Goal: Information Seeking & Learning: Check status

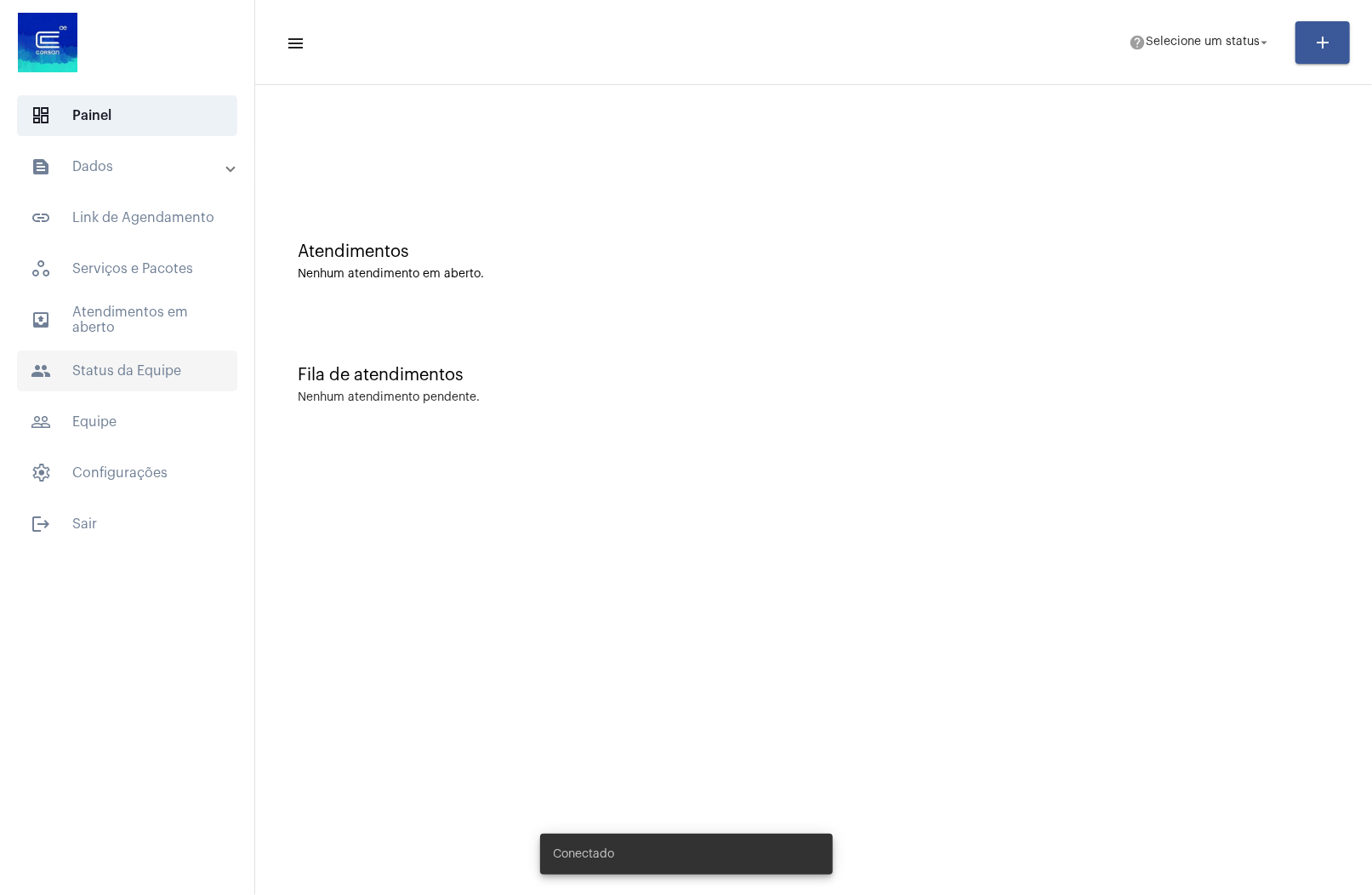
click at [148, 367] on span "people Status da Equipe" at bounding box center [126, 371] width 220 height 41
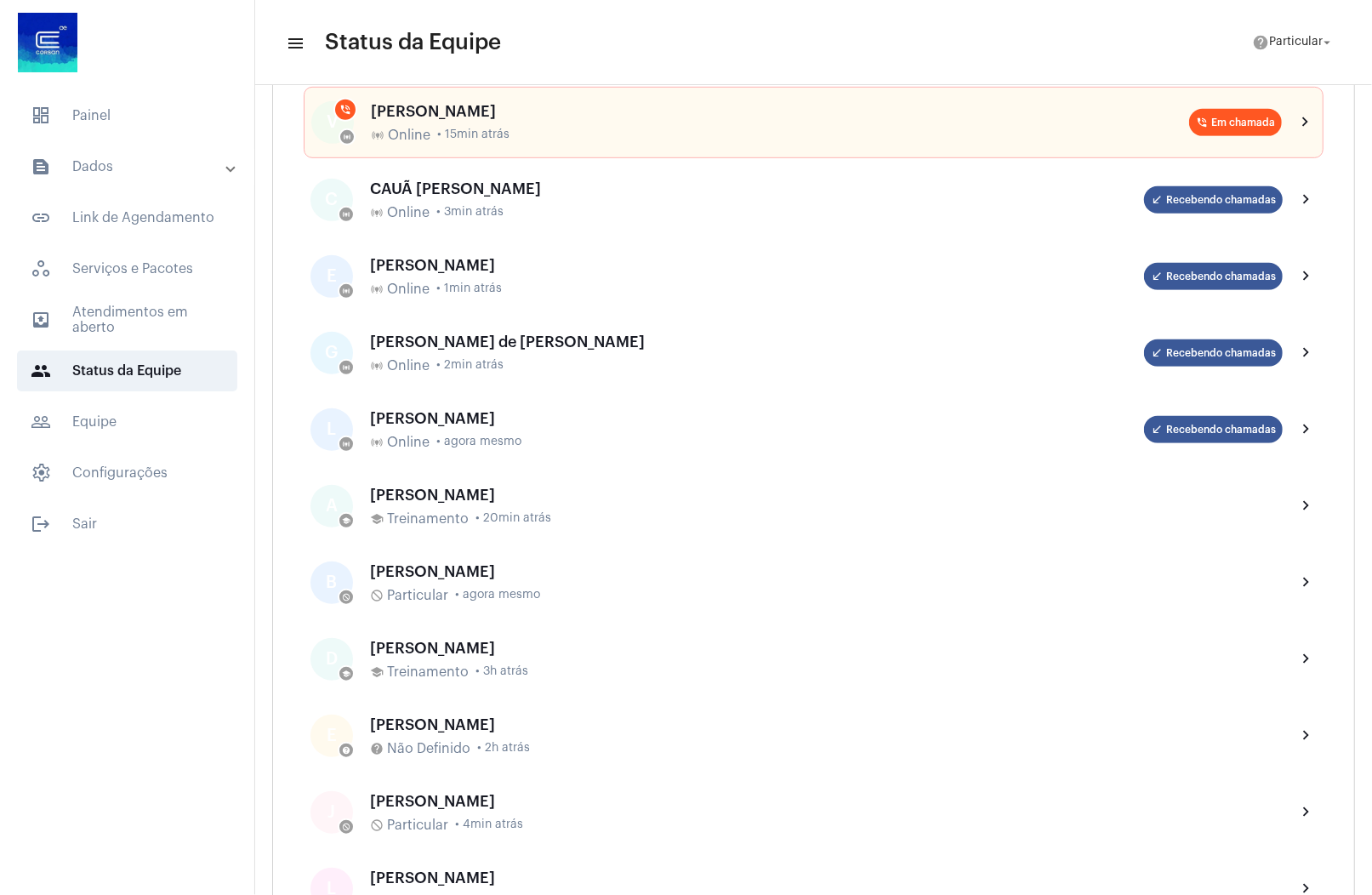
scroll to position [184, 0]
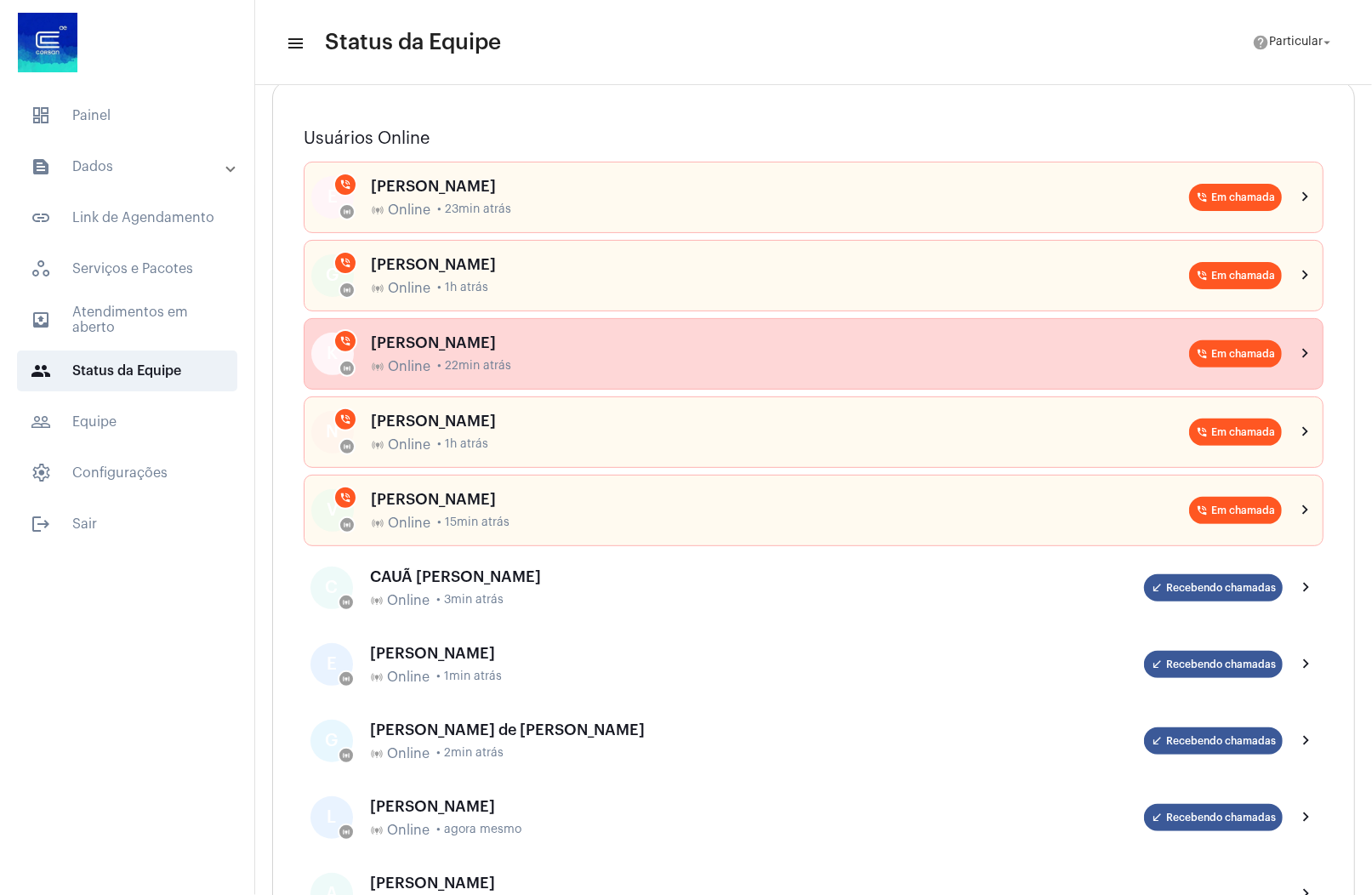
click at [500, 348] on div "[PERSON_NAME] AVILA online_prediction Online • 22min atrás" at bounding box center [779, 354] width 818 height 40
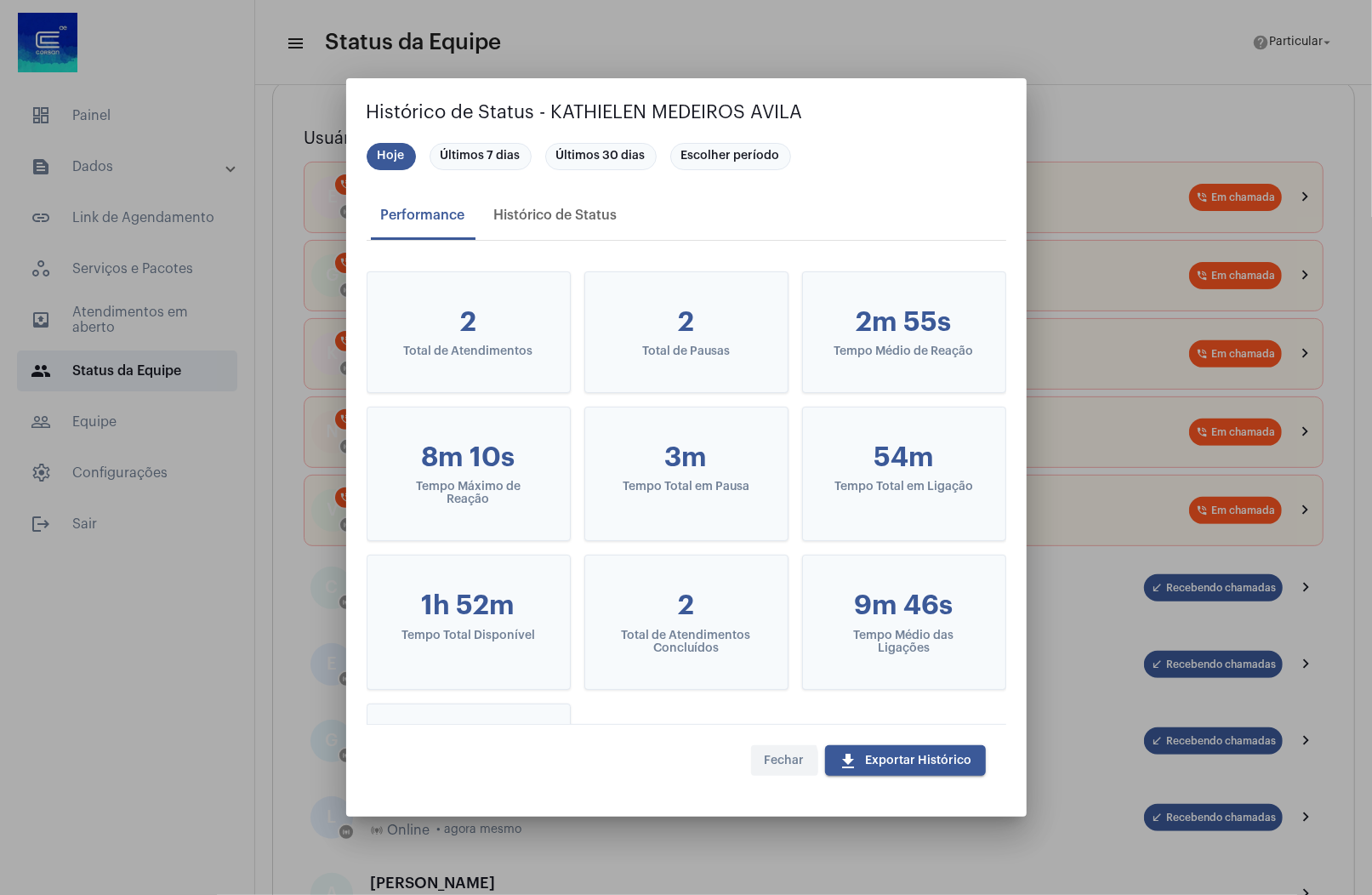
click at [771, 762] on span "Fechar" at bounding box center [784, 760] width 40 height 11
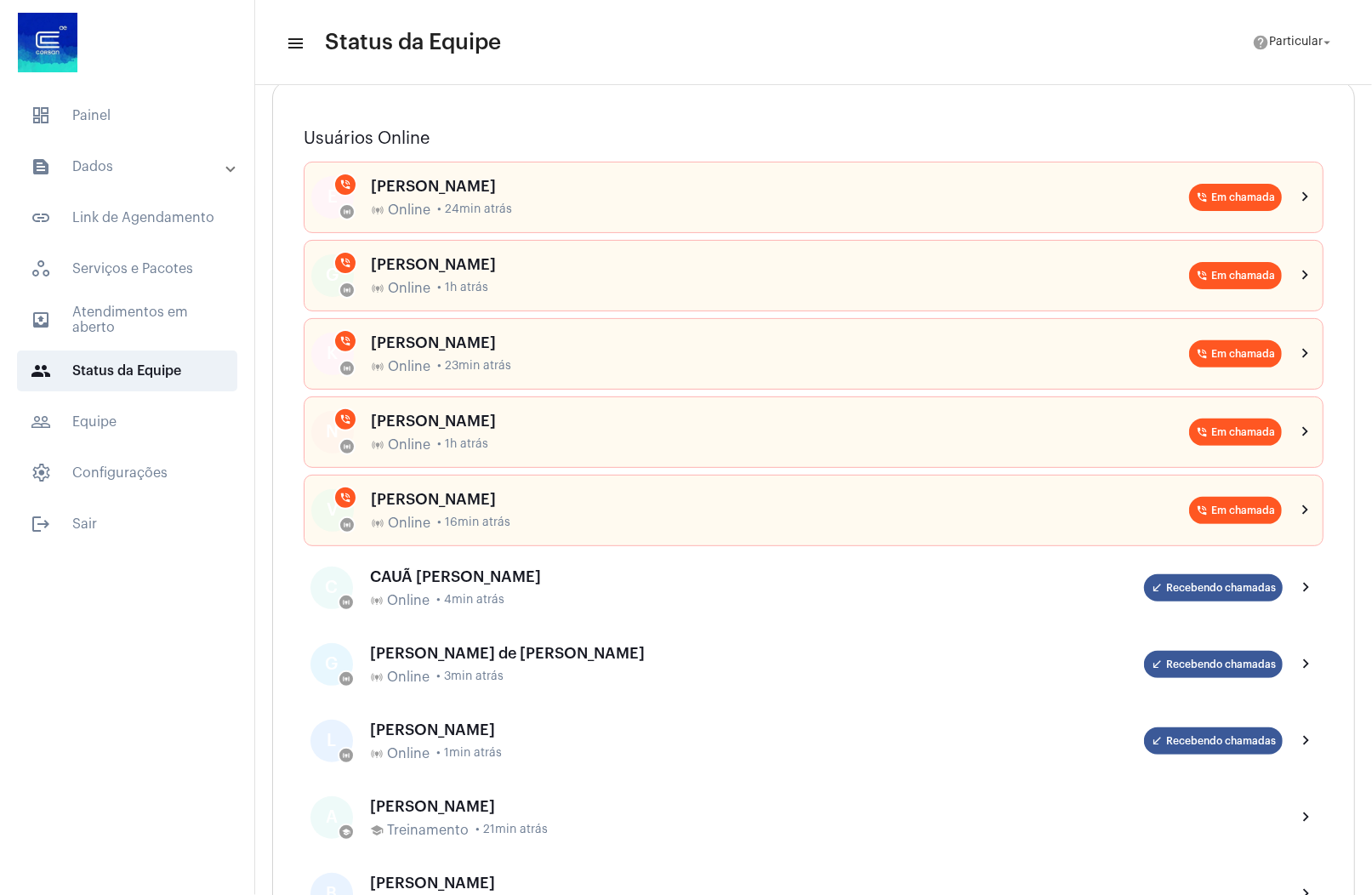
click at [169, 184] on mat-expansion-panel-header "text_snippet_outlined Dados" at bounding box center [133, 166] width 244 height 41
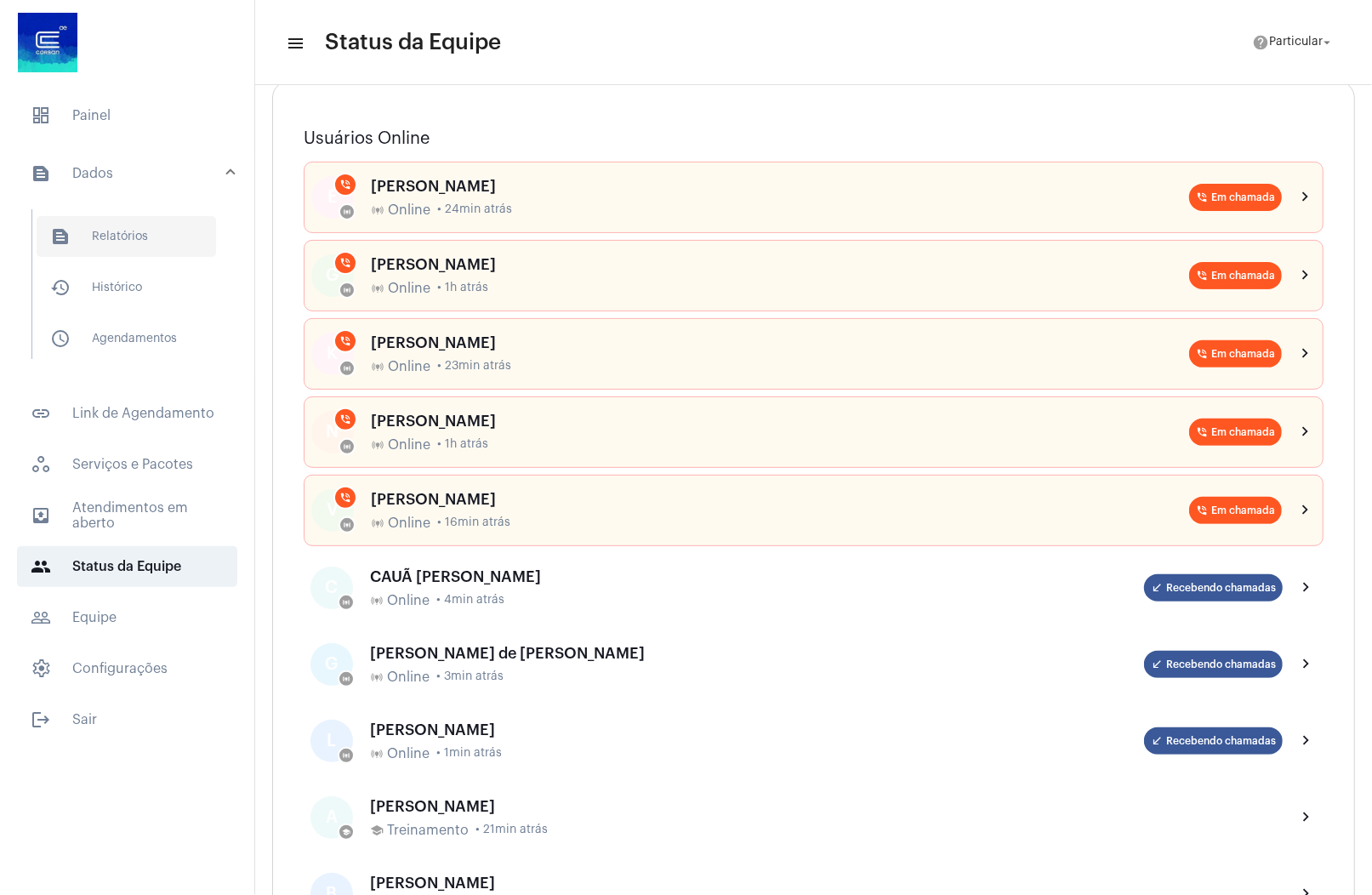
click at [158, 240] on span "text_snippet_outlined Relatórios" at bounding box center [126, 236] width 179 height 41
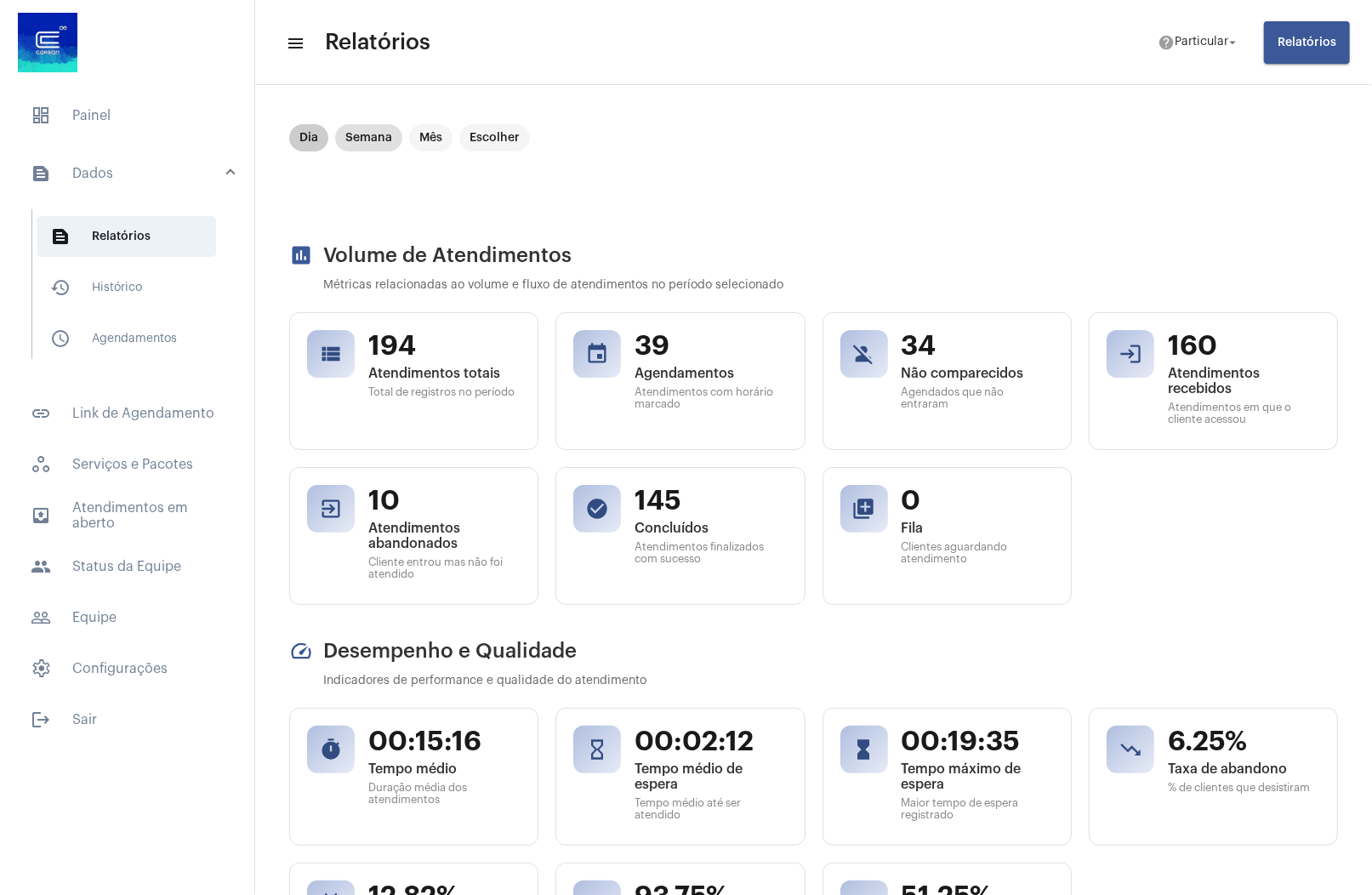
click at [320, 135] on mat-chip "Dia" at bounding box center [309, 137] width 39 height 27
click at [355, 141] on mat-chip "Semana" at bounding box center [369, 137] width 67 height 27
click at [304, 141] on mat-chip "Dia" at bounding box center [309, 137] width 39 height 27
